Goal: Task Accomplishment & Management: Manage account settings

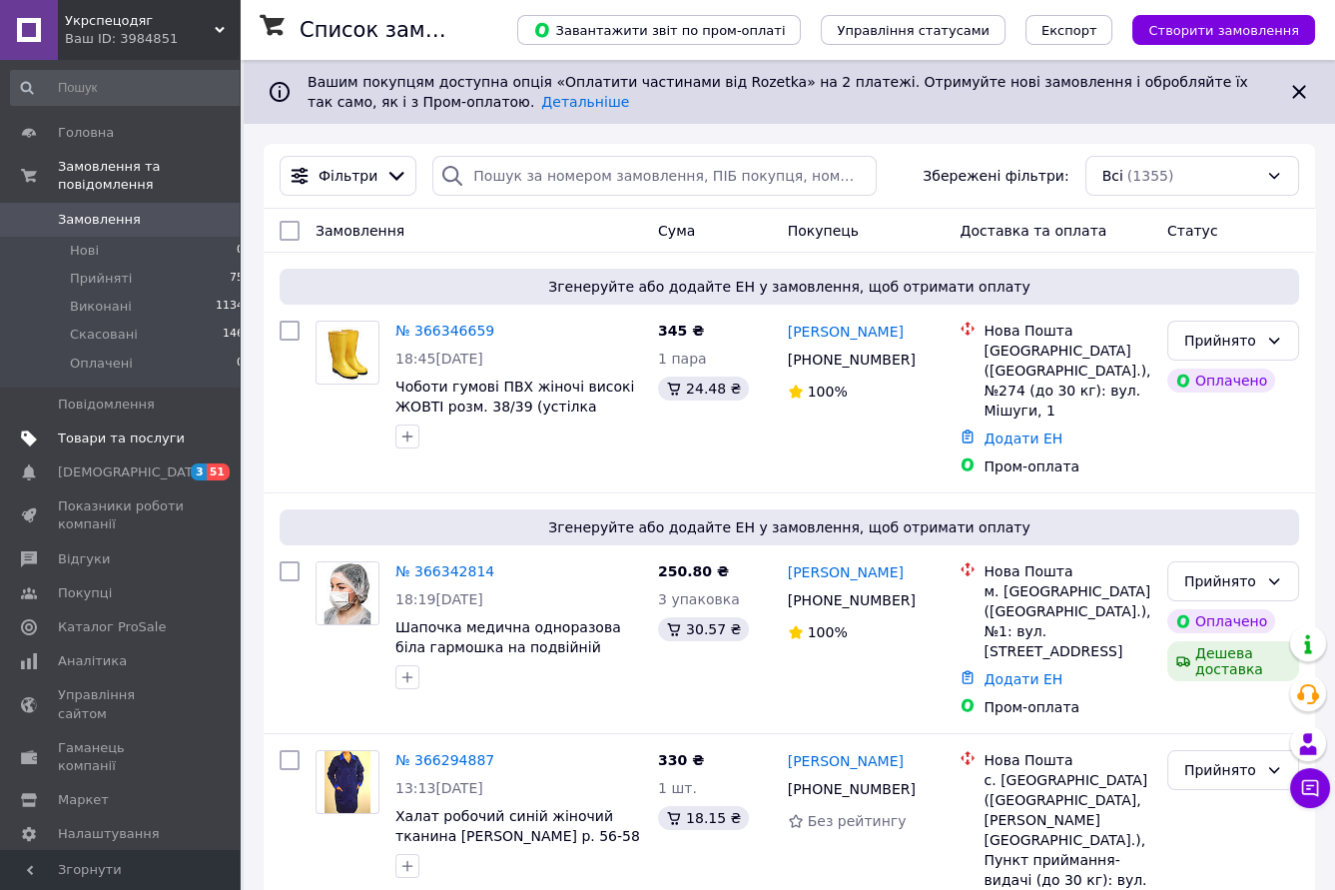
click at [94, 429] on span "Товари та послуги" at bounding box center [121, 438] width 127 height 18
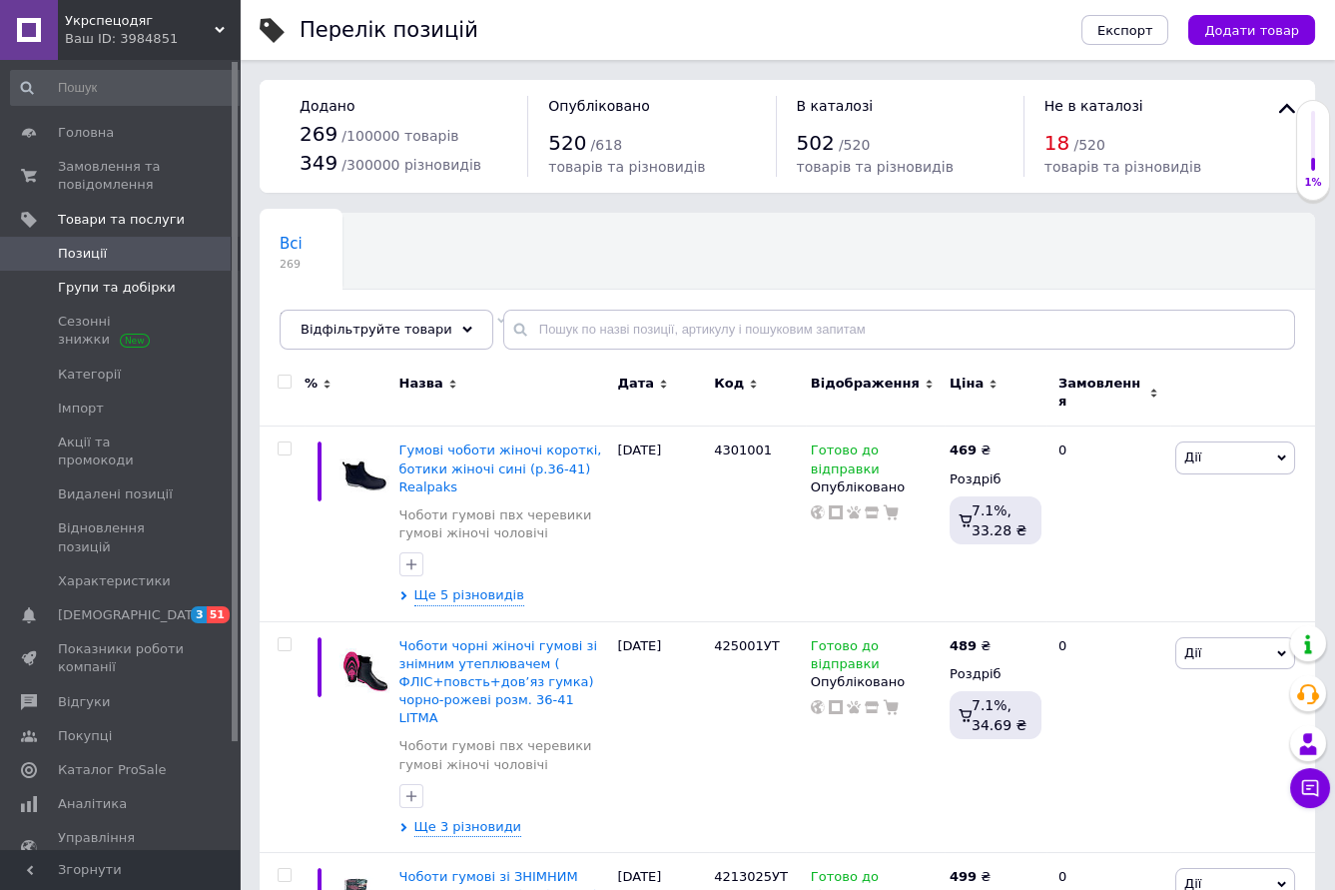
click at [79, 295] on span "Групи та добірки" at bounding box center [117, 288] width 118 height 18
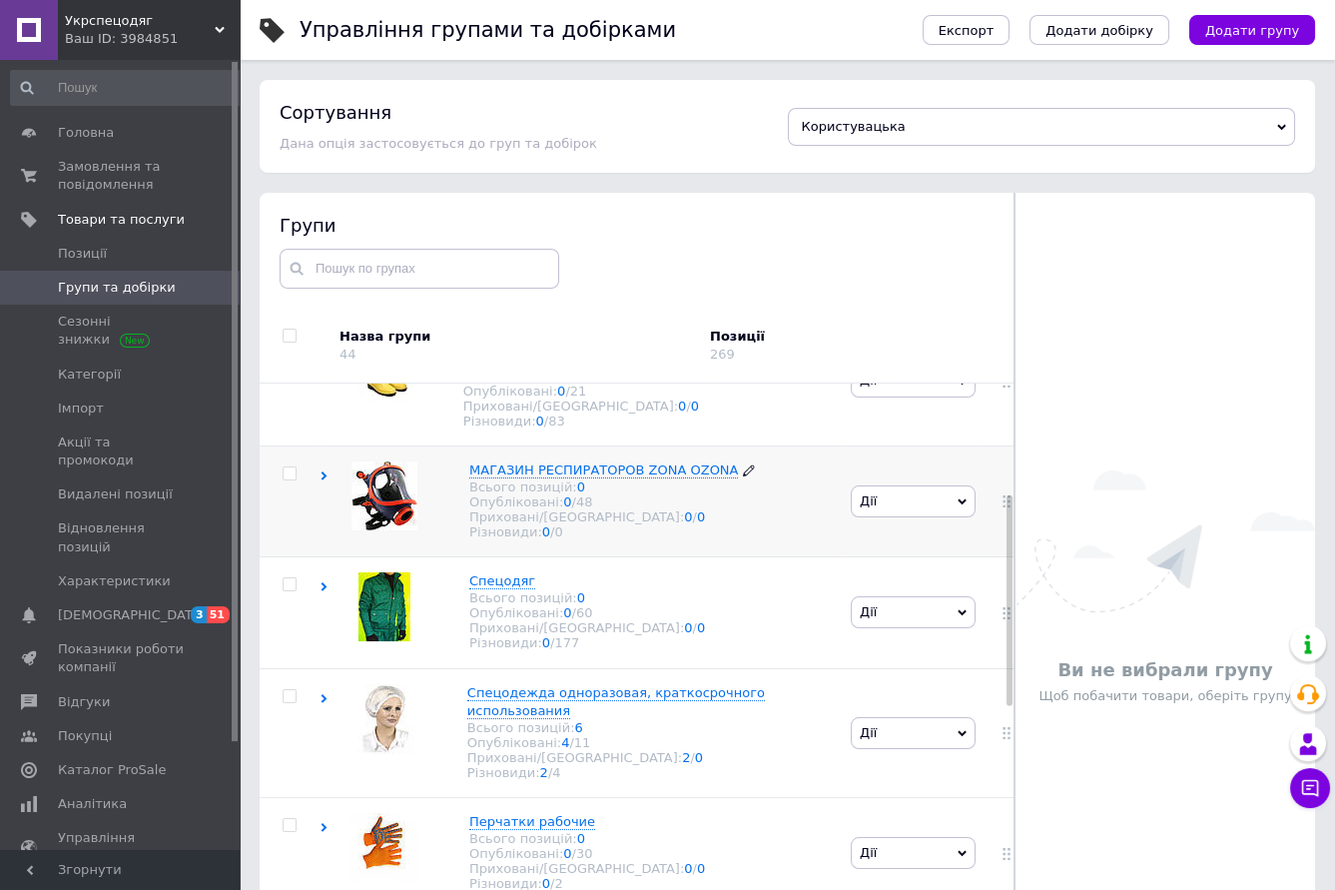
scroll to position [313, 0]
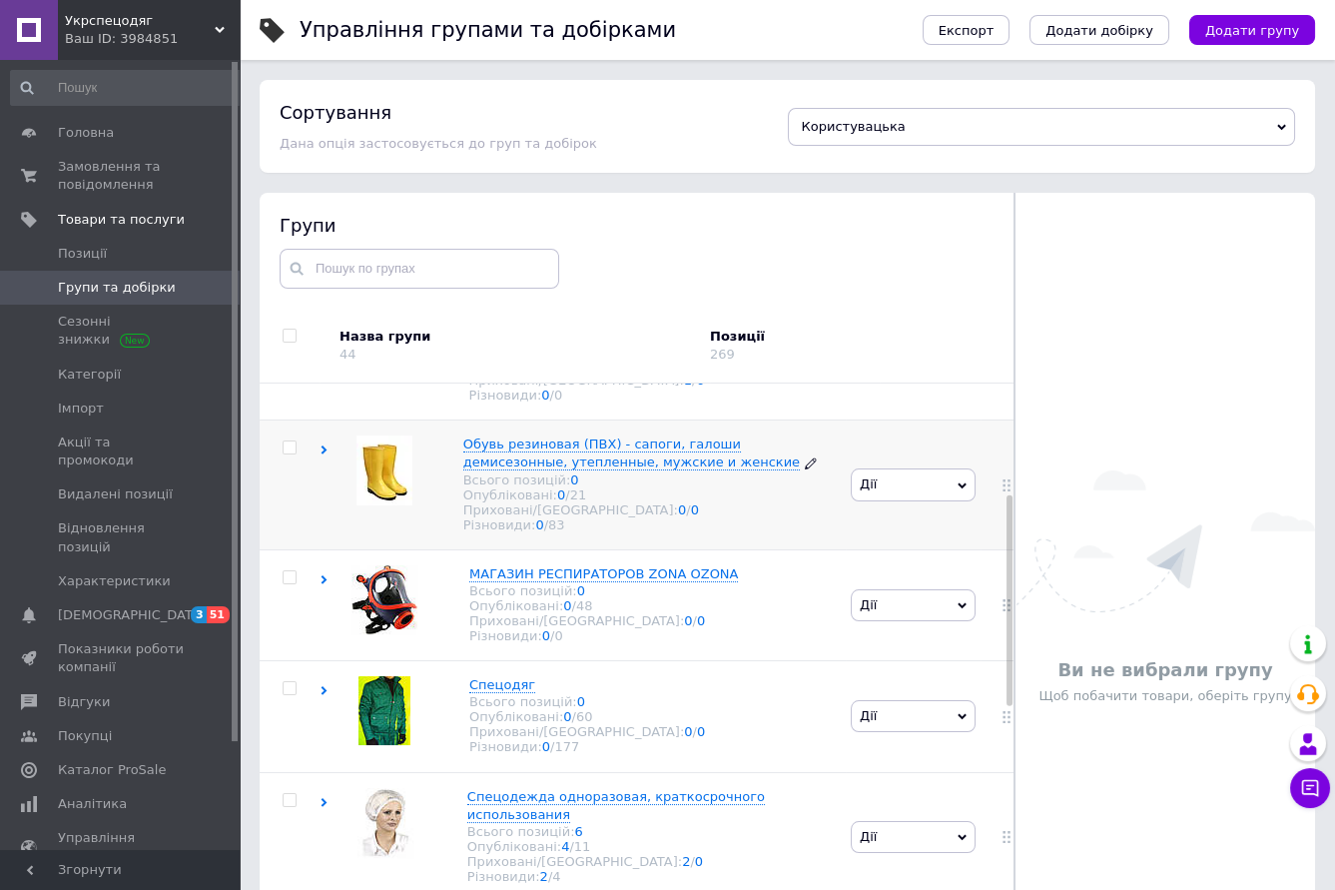
click at [544, 465] on span "Обувь резиновая (ПВХ) - сапоги, галоши демисезонные, утепленные, мужские и женс…" at bounding box center [631, 452] width 337 height 33
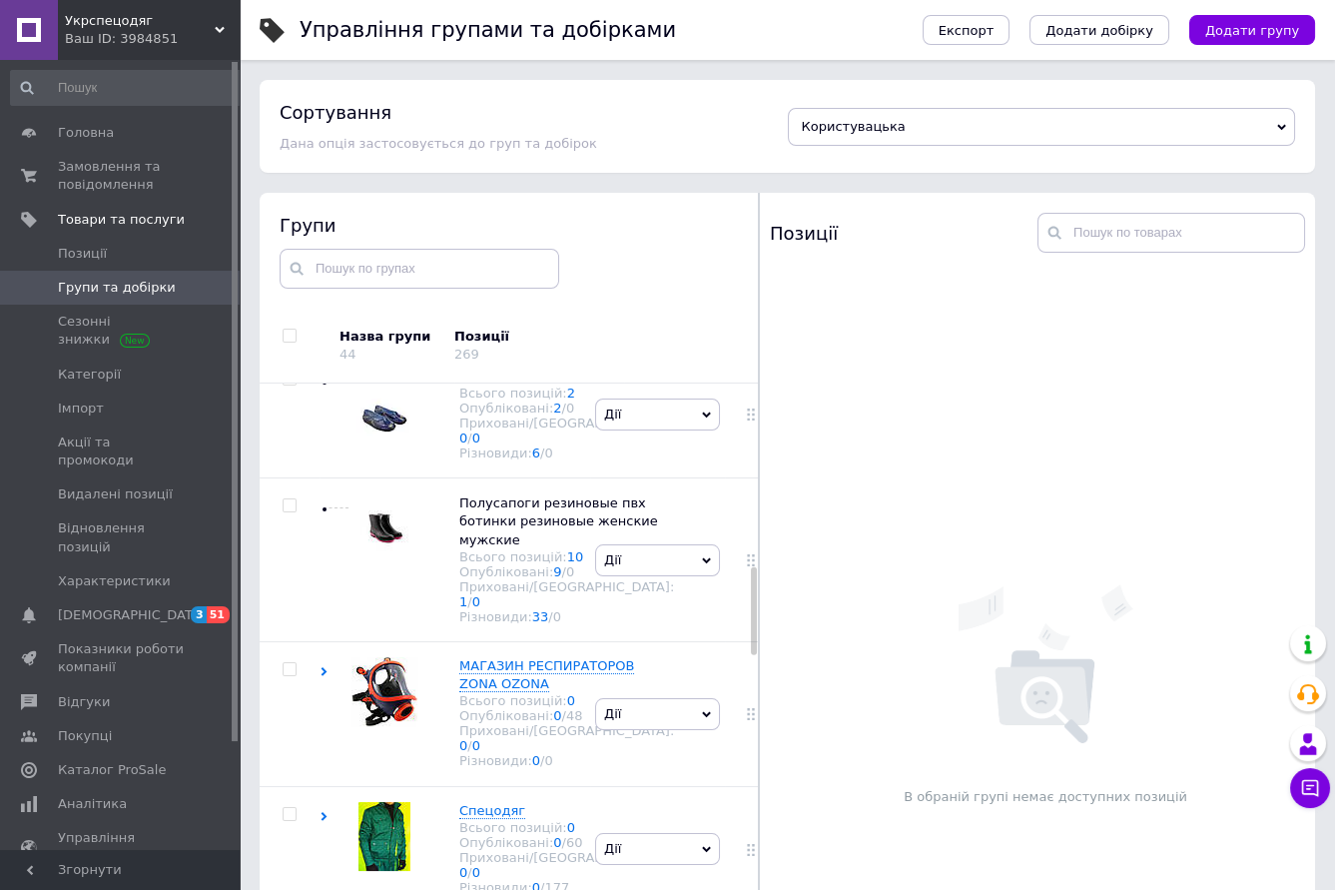
scroll to position [1252, 0]
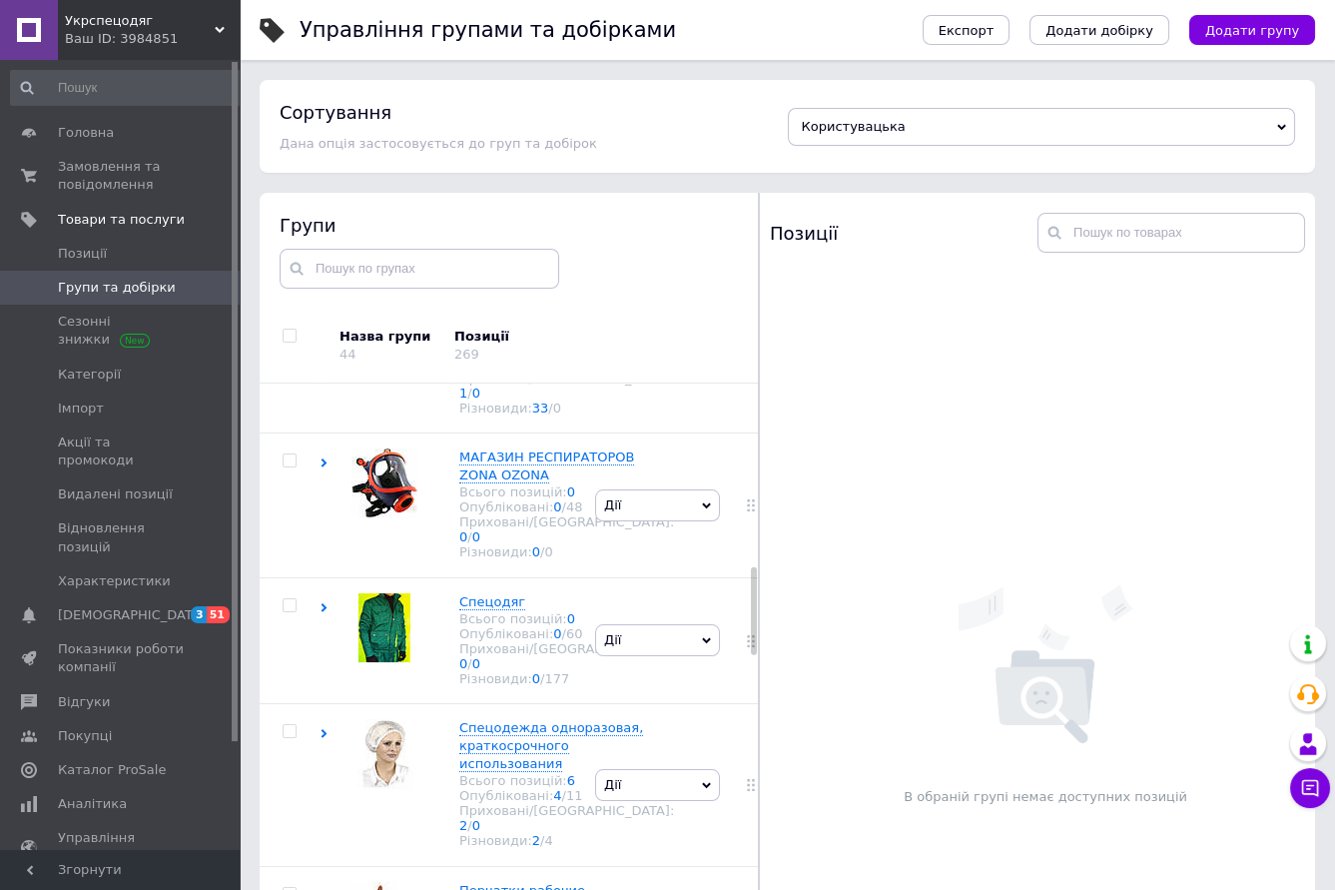
click at [479, 47] on span "Сапоги женские для защиты от воды" at bounding box center [558, 30] width 199 height 33
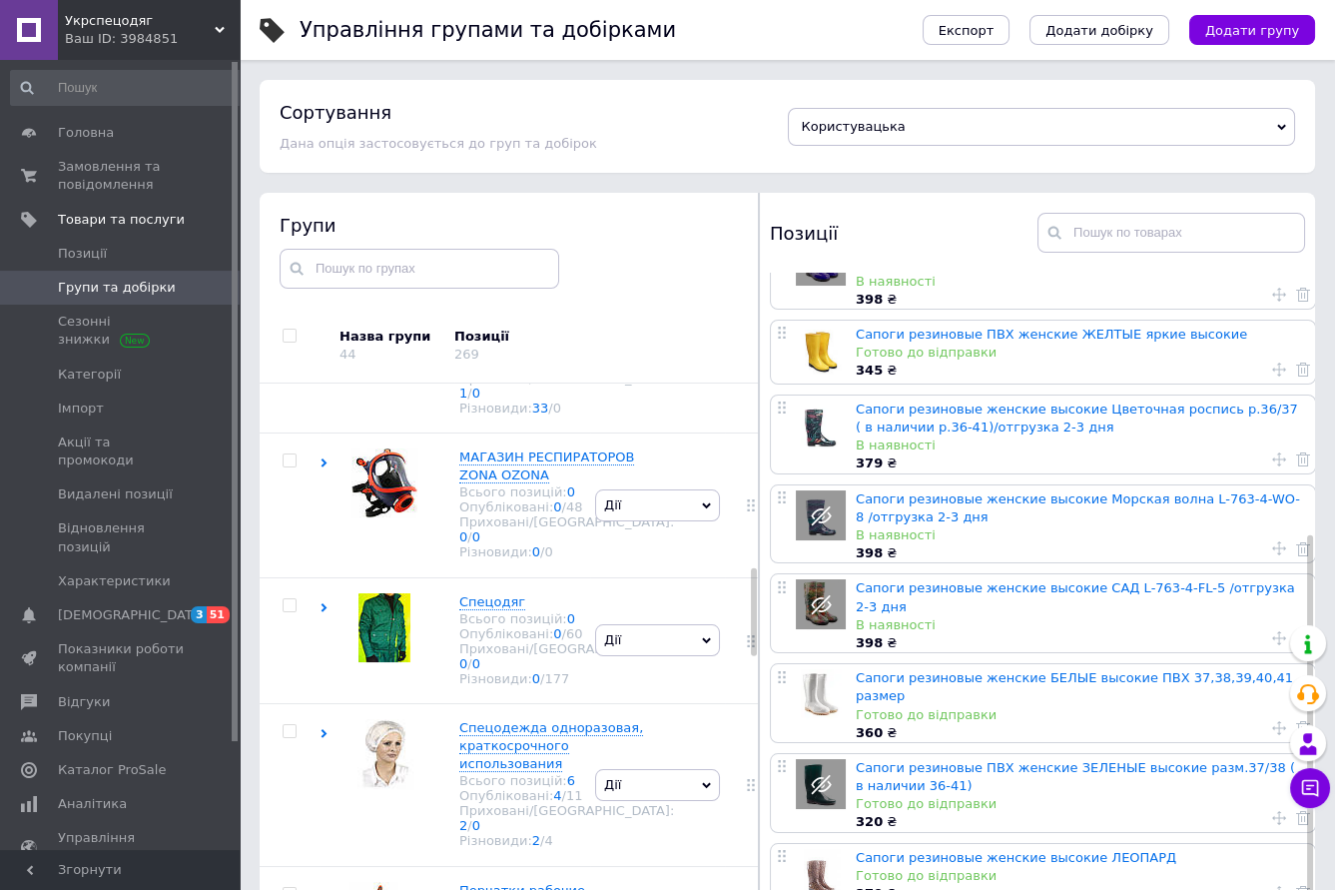
scroll to position [113, 0]
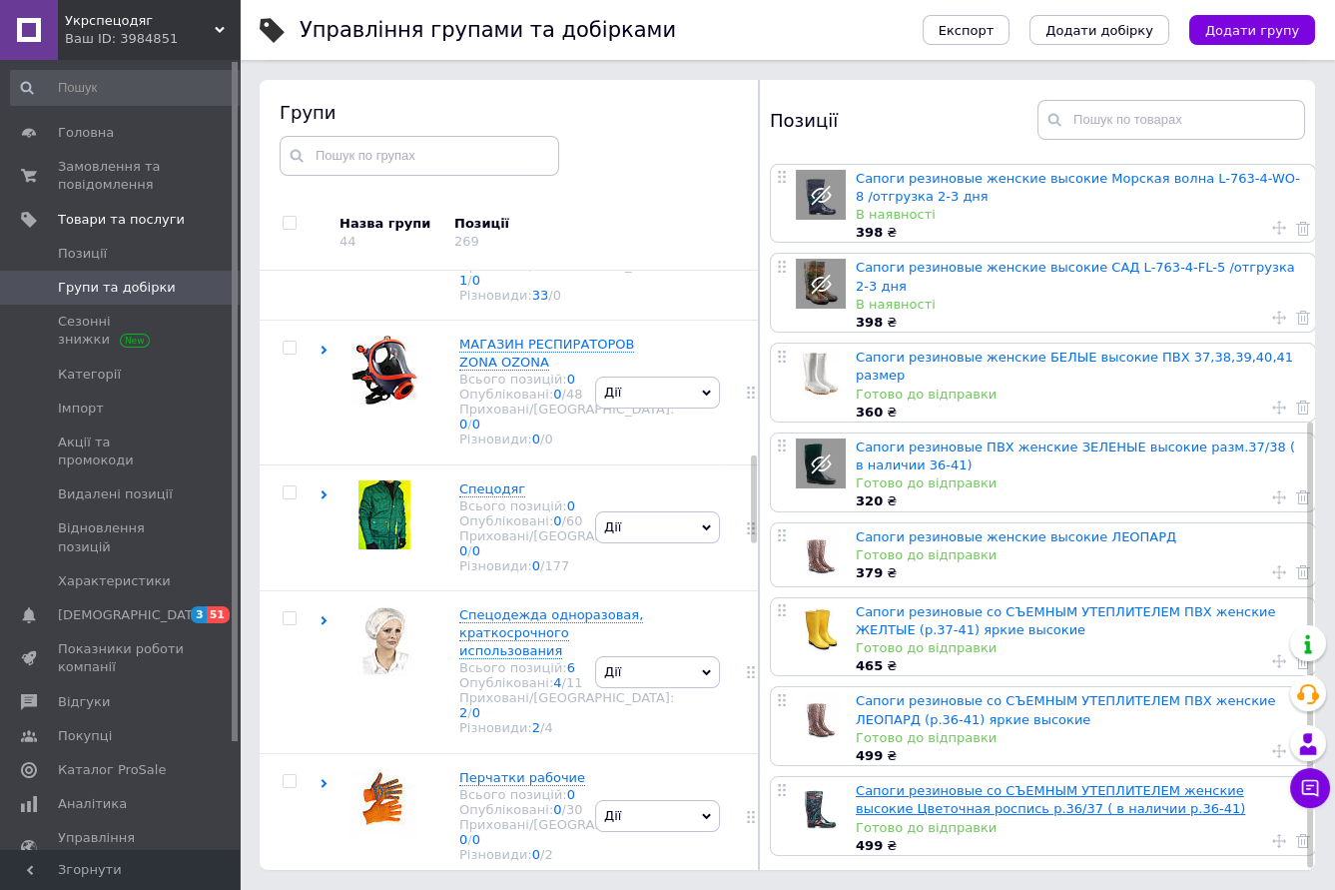
click at [886, 783] on link "Сапоги резиновые со СЪЕМНЫМ УТЕПЛИТЕЛЕМ женские высокие Цветочная роспись р.36/…" at bounding box center [1050, 799] width 389 height 33
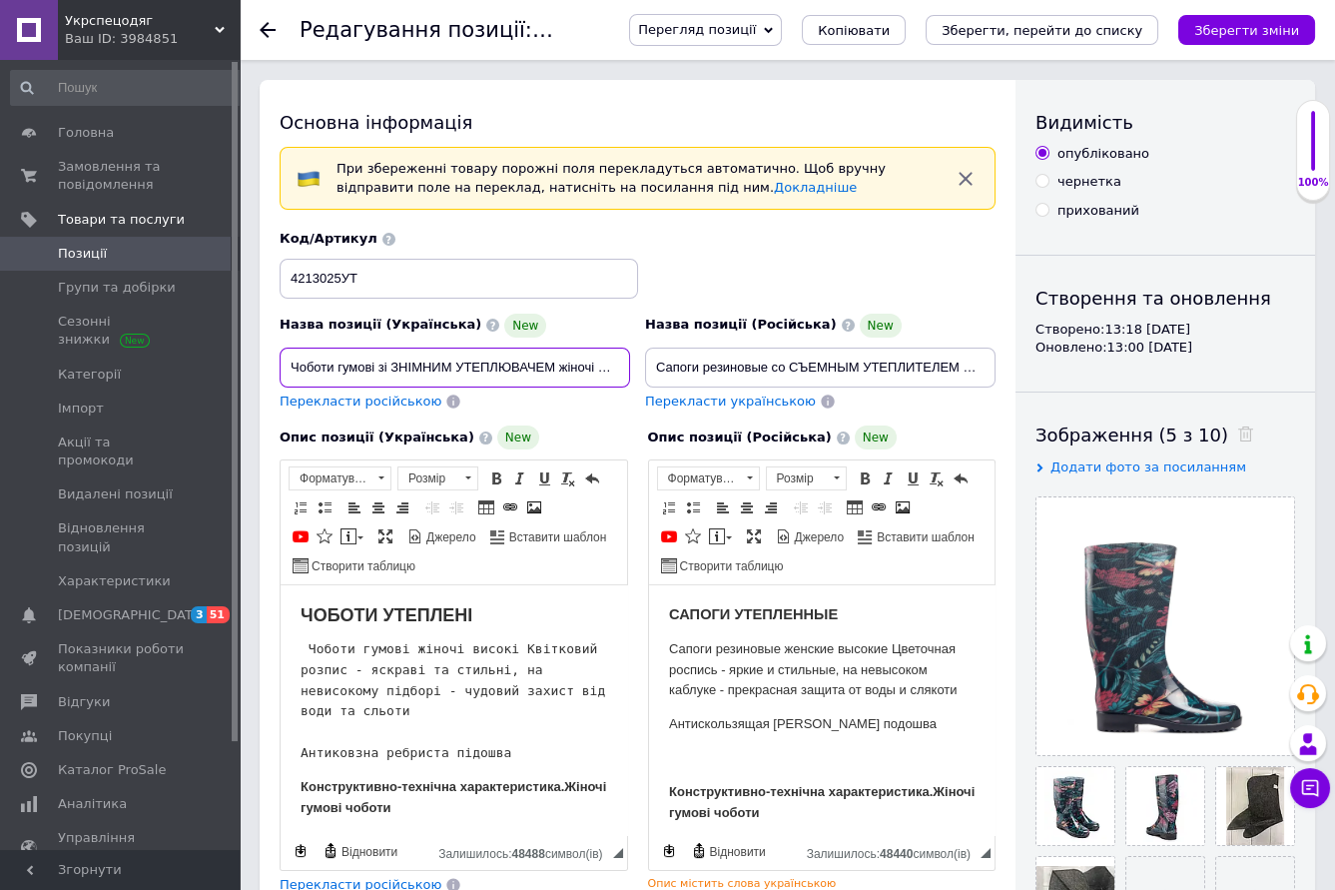
drag, startPoint x: 288, startPoint y: 369, endPoint x: 615, endPoint y: 361, distance: 327.6
click at [615, 361] on input "Чоботи гумові зі ЗНІМНИМ УТЕПЛЮВАЧЕМ жіночі високі Квітковий розпис р.36/37 ( в…" at bounding box center [455, 368] width 351 height 40
click at [606, 368] on input "Чоботи гумові зі ЗНІМНИМ УТЕПЛЮВАЧЕМ жіночі високі Квітковий розпис р.36/37 ( в…" at bounding box center [455, 368] width 351 height 40
drag, startPoint x: 288, startPoint y: 365, endPoint x: 619, endPoint y: 372, distance: 331.6
click at [623, 374] on input "Чоботи гумові зі ЗНІМНИМ УТЕПЛЮВАЧЕМ жіночі високі Квітковий розпис р.36/37 ( в…" at bounding box center [455, 368] width 351 height 40
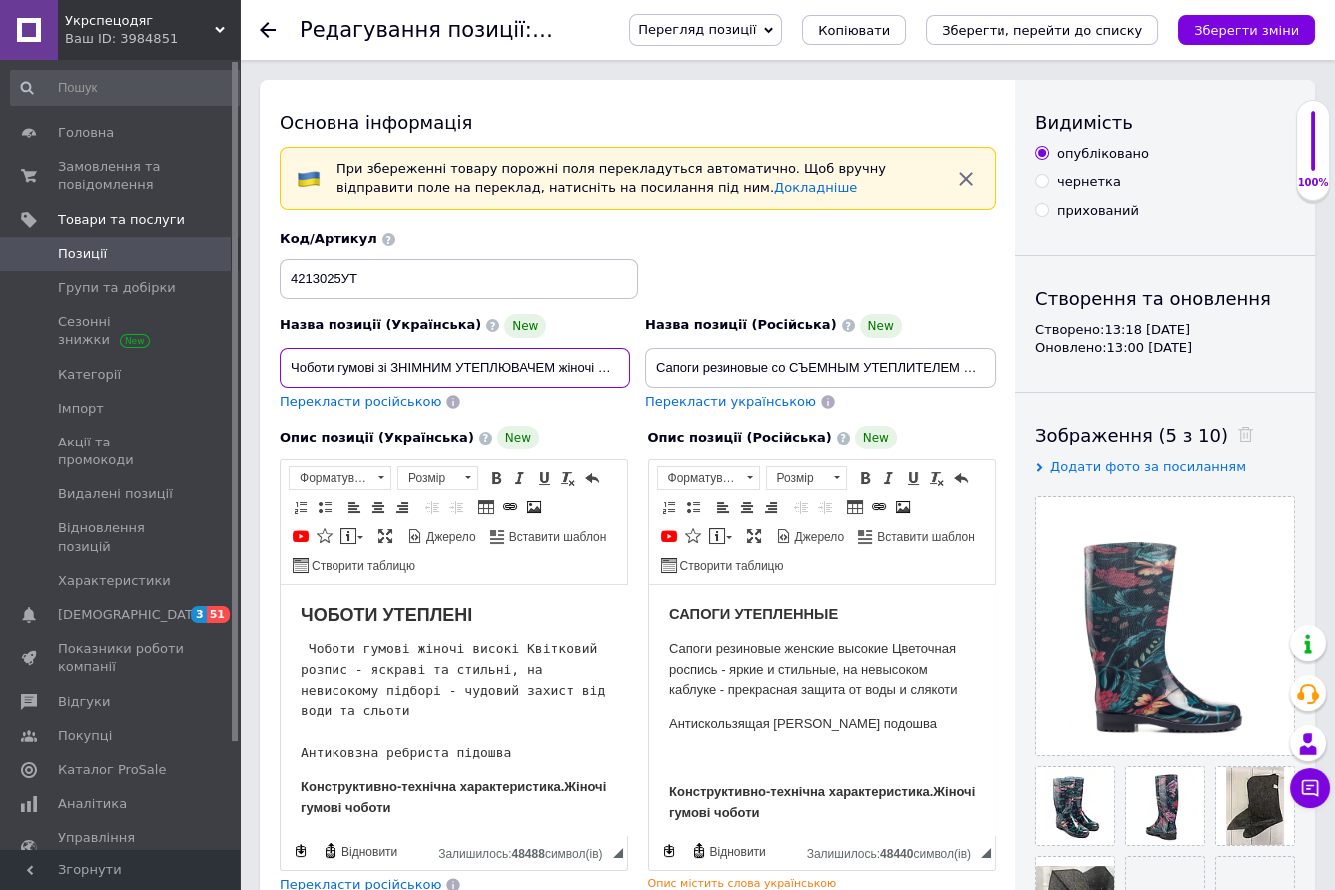
click at [608, 369] on input "Чоботи гумові зі ЗНІМНИМ УТЕПЛЮВАЧЕМ жіночі високі Квітковий розпис р.36/37 ( в…" at bounding box center [455, 368] width 351 height 40
drag, startPoint x: 598, startPoint y: 363, endPoint x: 456, endPoint y: 360, distance: 141.8
click at [456, 360] on input "Чоботи гумові зі ЗНІМНИМ УТЕПЛЮВАЧЕМ жіночі високі Квітковий розпис р.36/37 ( в…" at bounding box center [455, 368] width 351 height 40
click at [436, 365] on input "Чоботи гумові зі ЗНІМНИМ УТЕПЛЮВАЧЕМ жіночі високі Квітковий розпис р.36/37 ( в…" at bounding box center [455, 368] width 351 height 40
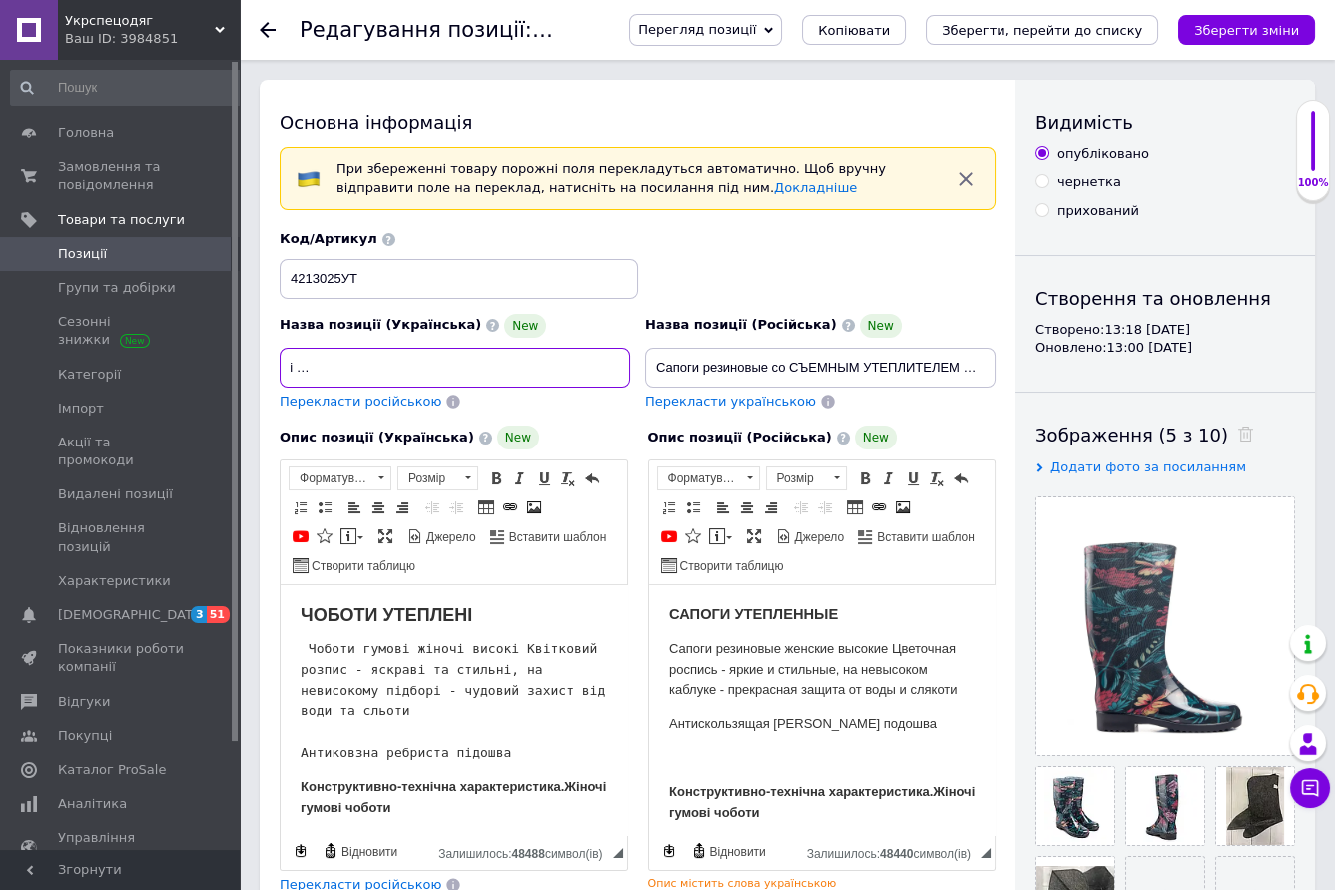
drag, startPoint x: 439, startPoint y: 365, endPoint x: 620, endPoint y: 367, distance: 180.8
click at [620, 367] on input "Чоботи гумові зі ЗНІМНИМ УТЕПЛЮВАЧЕМ жіночі високі Квітковий розпис р.36/37 ( в…" at bounding box center [455, 368] width 351 height 40
click at [439, 366] on input "Чоботи гумові зі ЗНІМНИМ УТЕПЛЮВАЧЕМ жіночі високі Квітковий розпис р.36/37 ( в…" at bounding box center [455, 368] width 351 height 40
drag, startPoint x: 437, startPoint y: 365, endPoint x: 257, endPoint y: 370, distance: 180.8
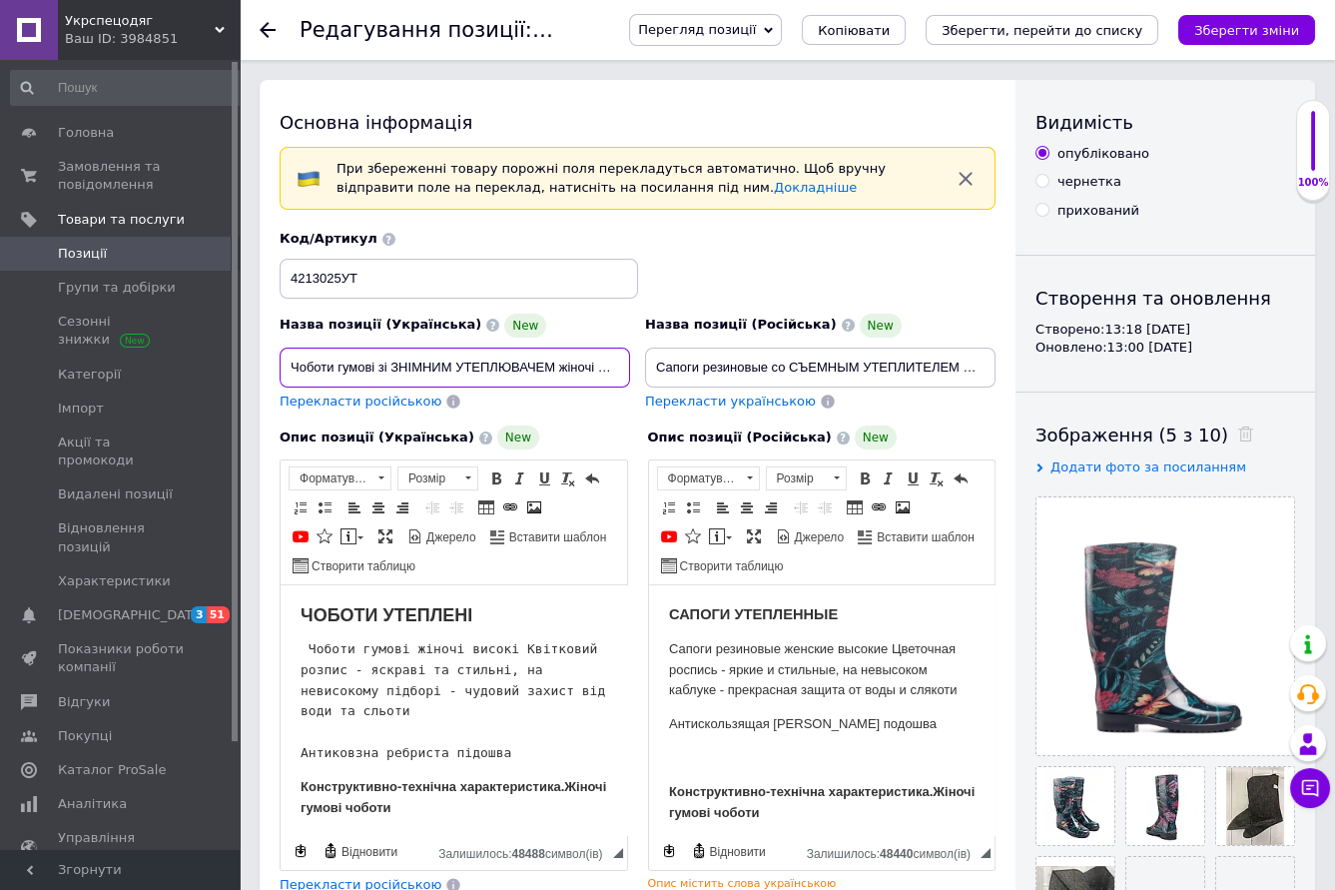
click at [280, 370] on input "Чоботи гумові зі ЗНІМНИМ УТЕПЛЮВАЧЕМ жіночі високі Квітковий розпис р.36/37 ( в…" at bounding box center [455, 368] width 351 height 40
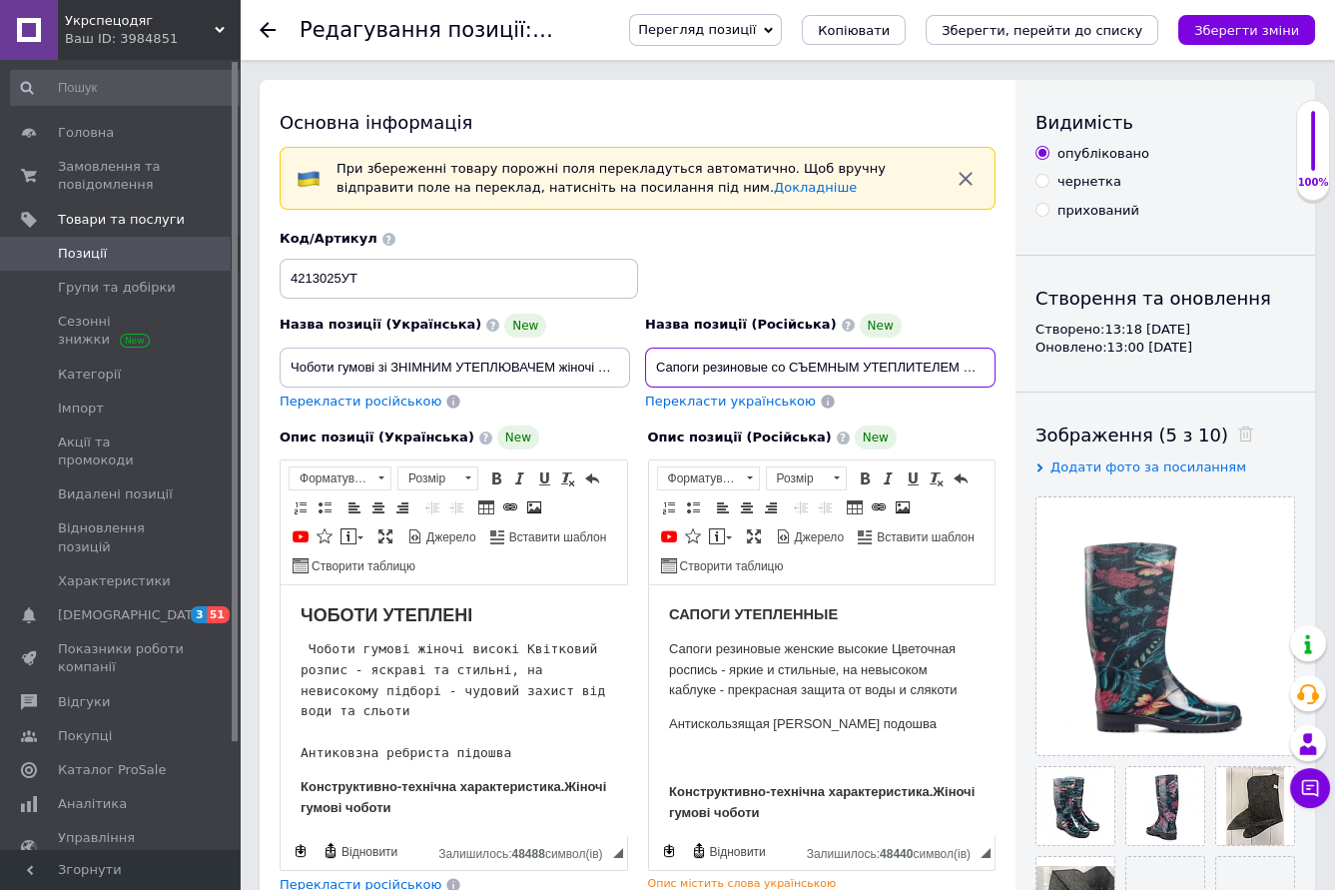
drag, startPoint x: 649, startPoint y: 366, endPoint x: 974, endPoint y: 379, distance: 324.8
click at [1043, 370] on div "Основна інформація При збереженні товару порожні поля перекладуться автоматично…" at bounding box center [788, 753] width 1056 height 1346
click at [971, 377] on input "Сапоги резиновые со СЪЕМНЫМ УТЕПЛИТЕЛЕМ женские высокие Цветочная роспись р.36/…" at bounding box center [820, 368] width 351 height 40
drag, startPoint x: 965, startPoint y: 366, endPoint x: 896, endPoint y: 372, distance: 69.2
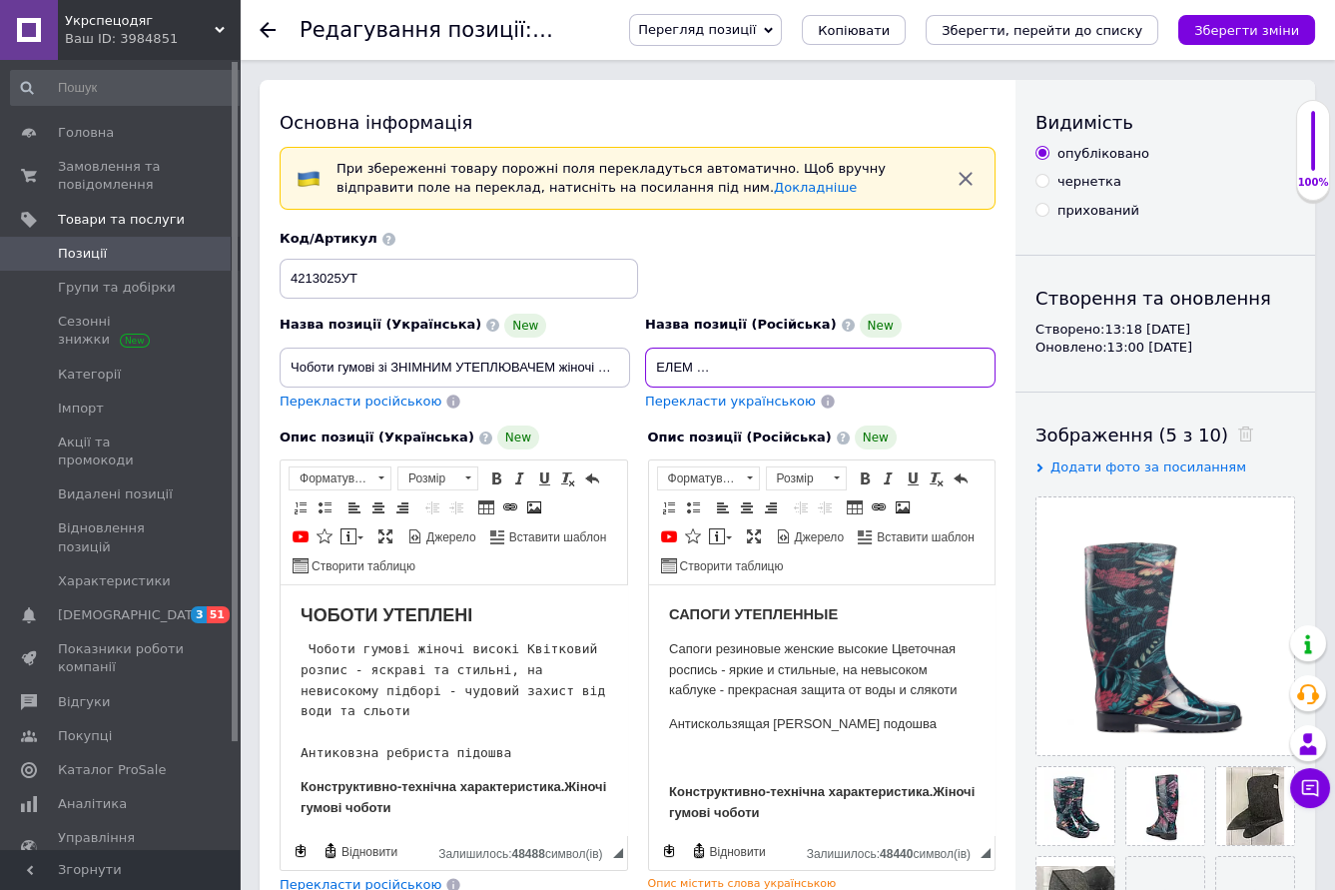
click at [896, 372] on input "Сапоги резиновые со СЪЕМНЫМ УТЕПЛИТЕЛЕМ женские высокие Цветочная роспись р.36/…" at bounding box center [820, 368] width 351 height 40
drag, startPoint x: 916, startPoint y: 365, endPoint x: 649, endPoint y: 357, distance: 266.7
click at [649, 357] on input "Сапоги резиновые со СЪЕМНЫМ УТЕПЛИТЕЛЕМ женские высокие Цветочная роспись р.36/…" at bounding box center [820, 368] width 351 height 40
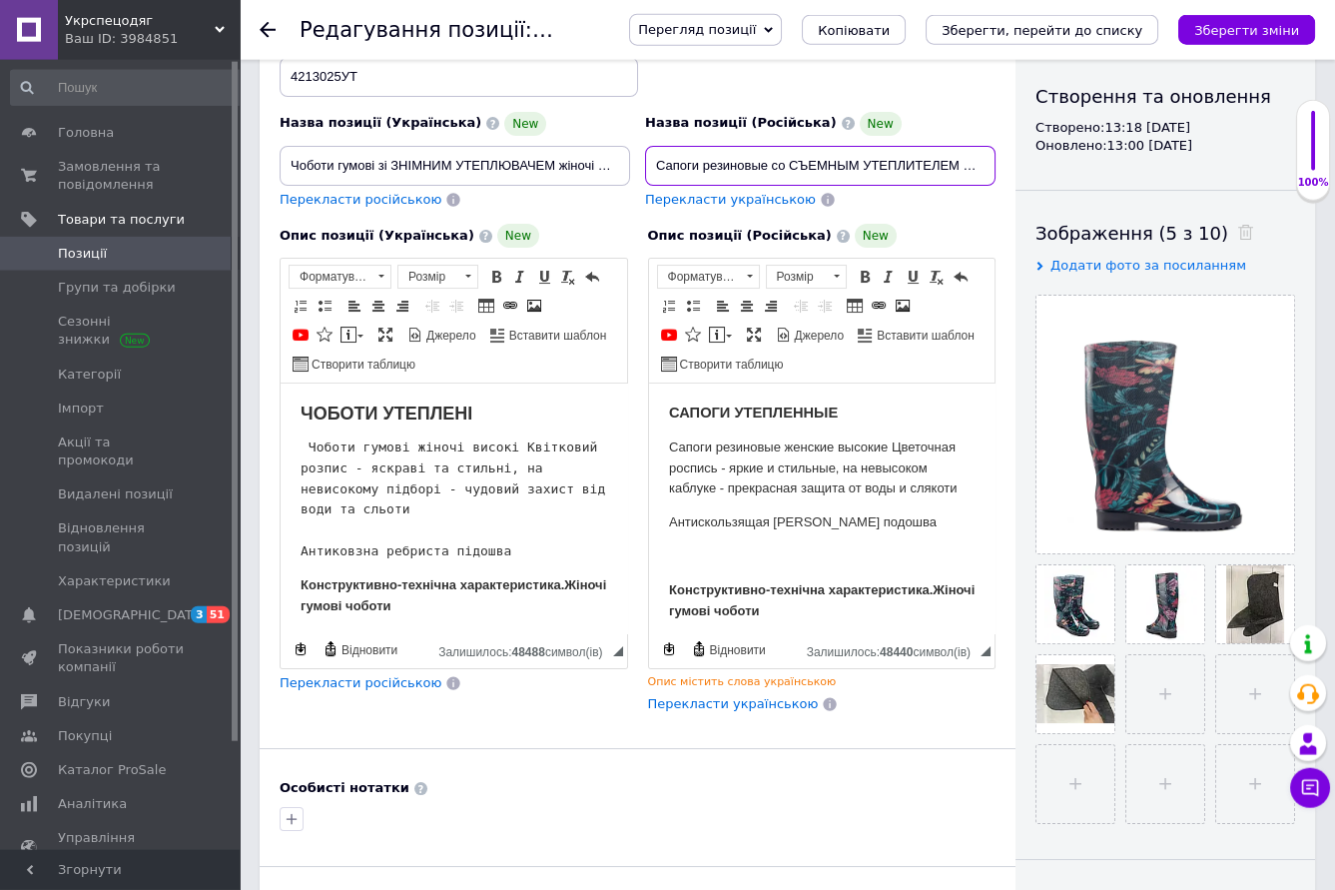
scroll to position [220, 0]
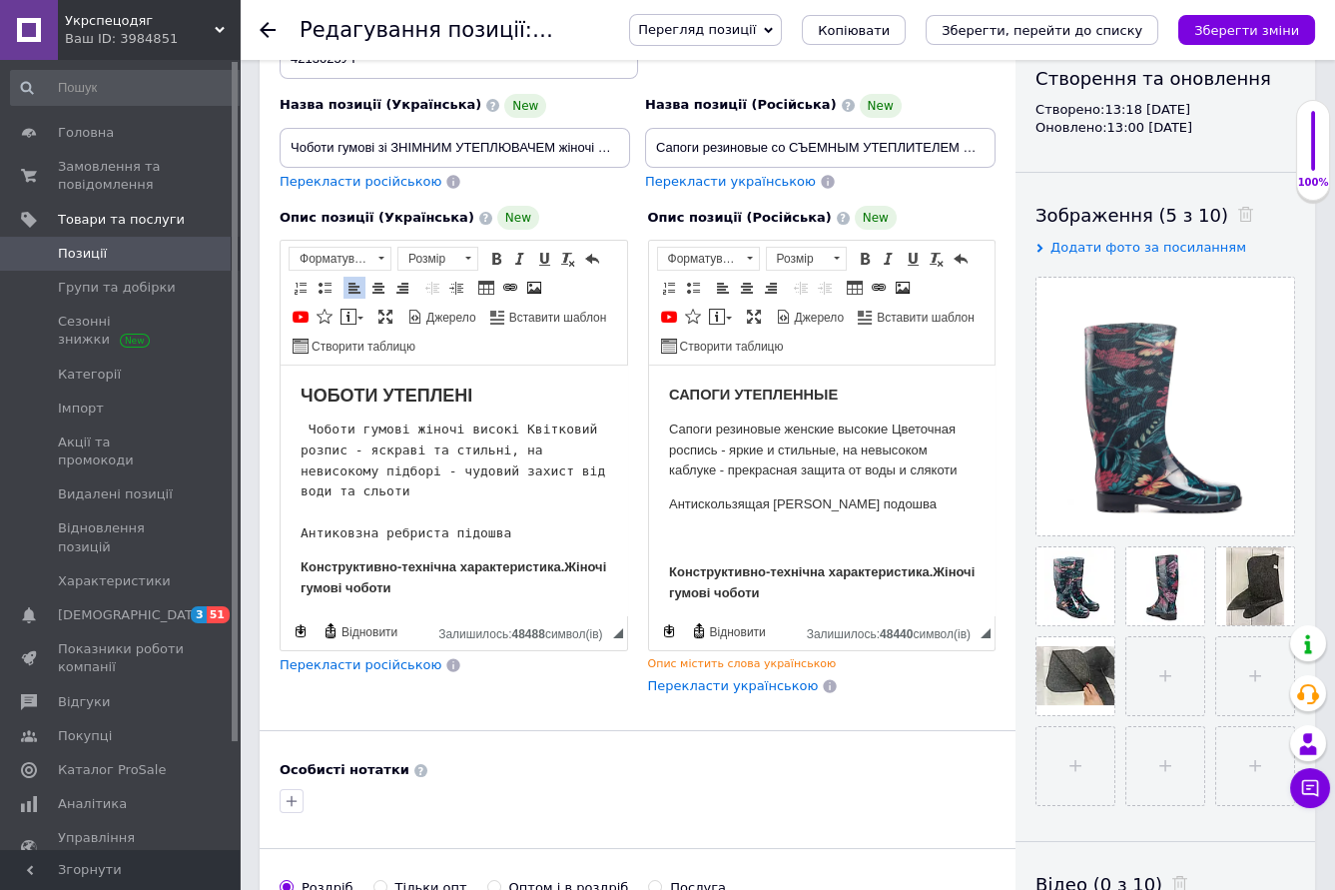
drag, startPoint x: 301, startPoint y: 443, endPoint x: 546, endPoint y: 550, distance: 267.9
click at [546, 550] on html "ЧОБОТИ УТЕПЛЕНІ Чоботи гумові жіночі високі Квітковий розпис - яскраві та стиль…" at bounding box center [454, 490] width 347 height 250
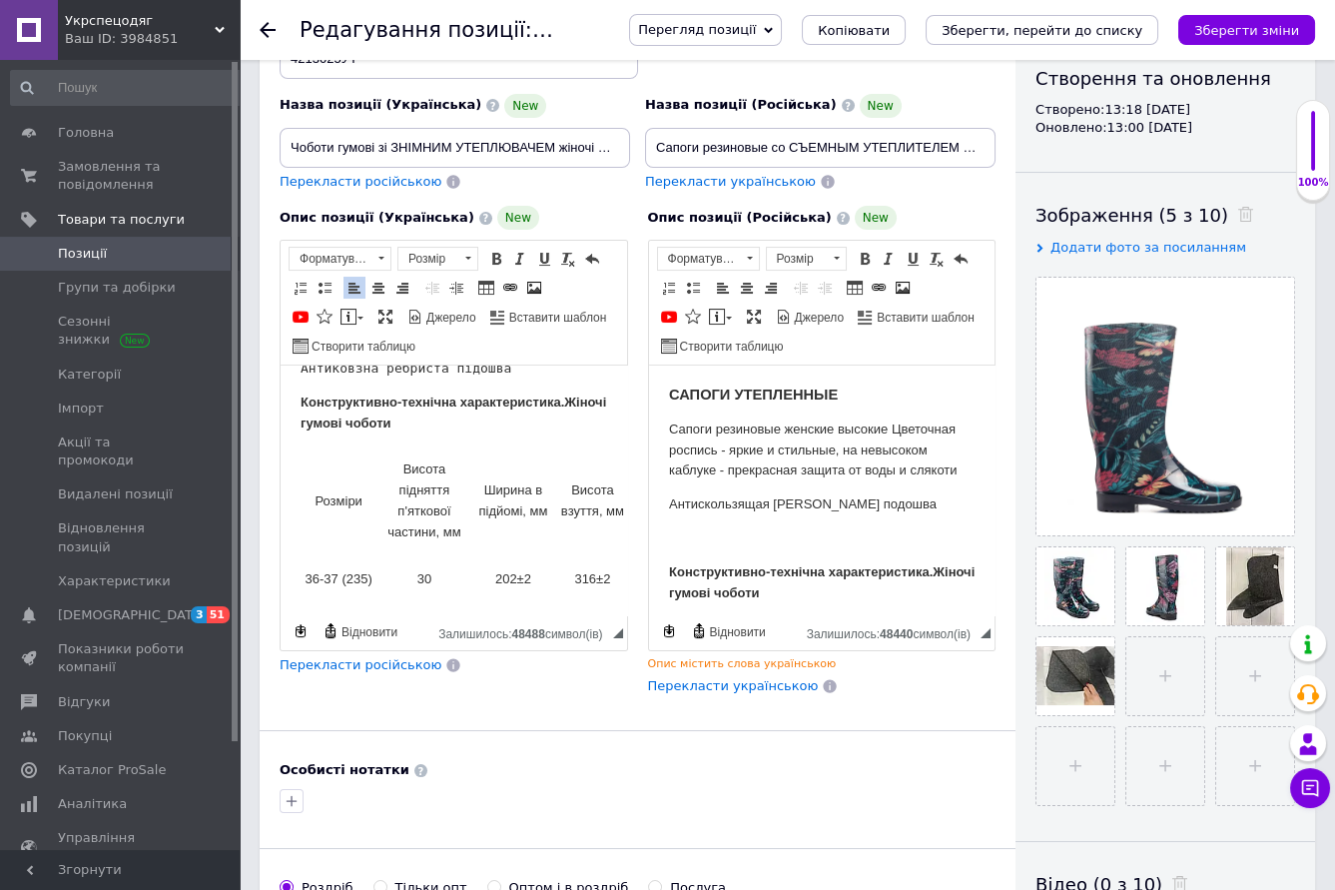
scroll to position [0, 0]
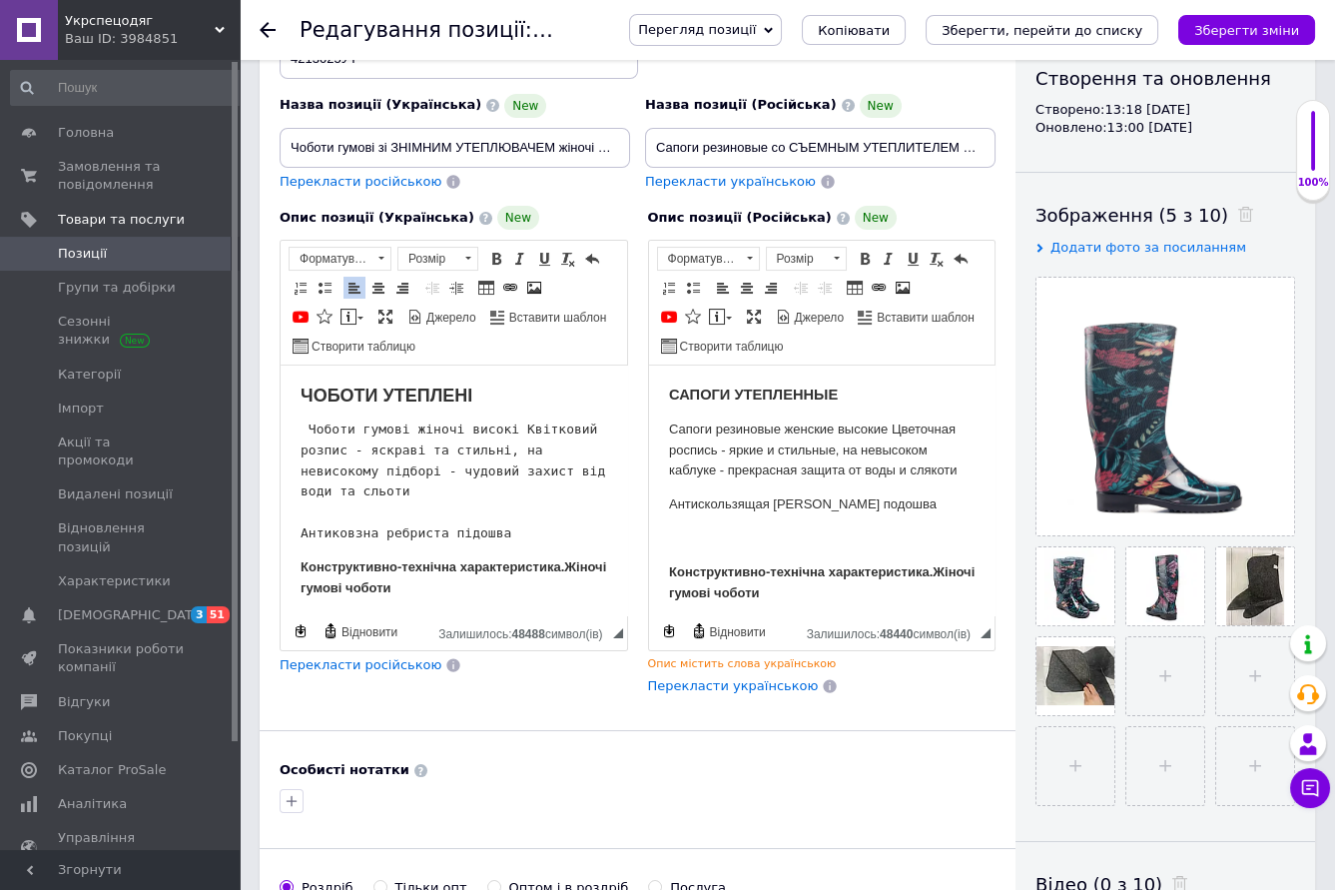
click at [549, 392] on p "ЧОБОТИ УТЕПЛЕНІ" at bounding box center [454, 395] width 307 height 21
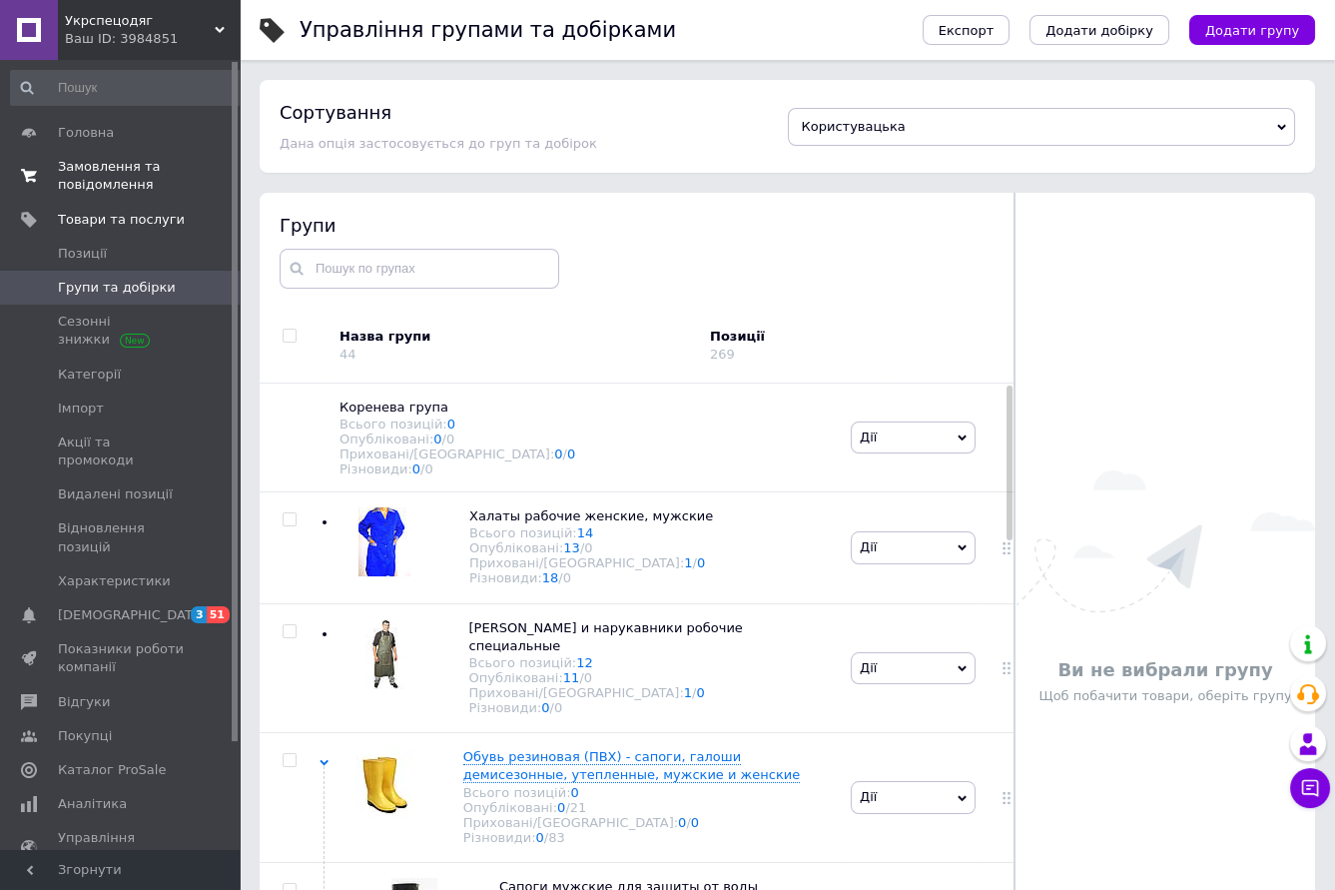
click at [123, 167] on span "Замовлення та повідомлення" at bounding box center [121, 176] width 127 height 36
